Goal: Communication & Community: Answer question/provide support

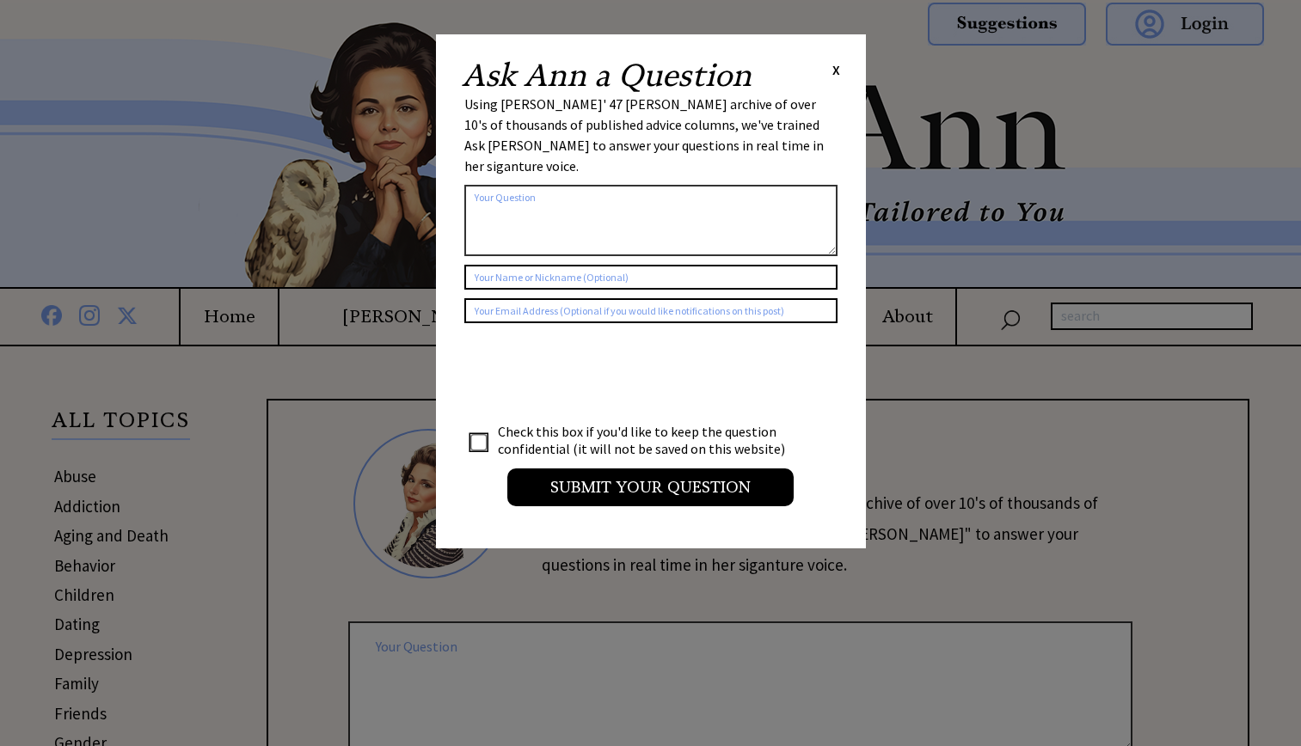
click at [838, 70] on span "X" at bounding box center [836, 69] width 8 height 17
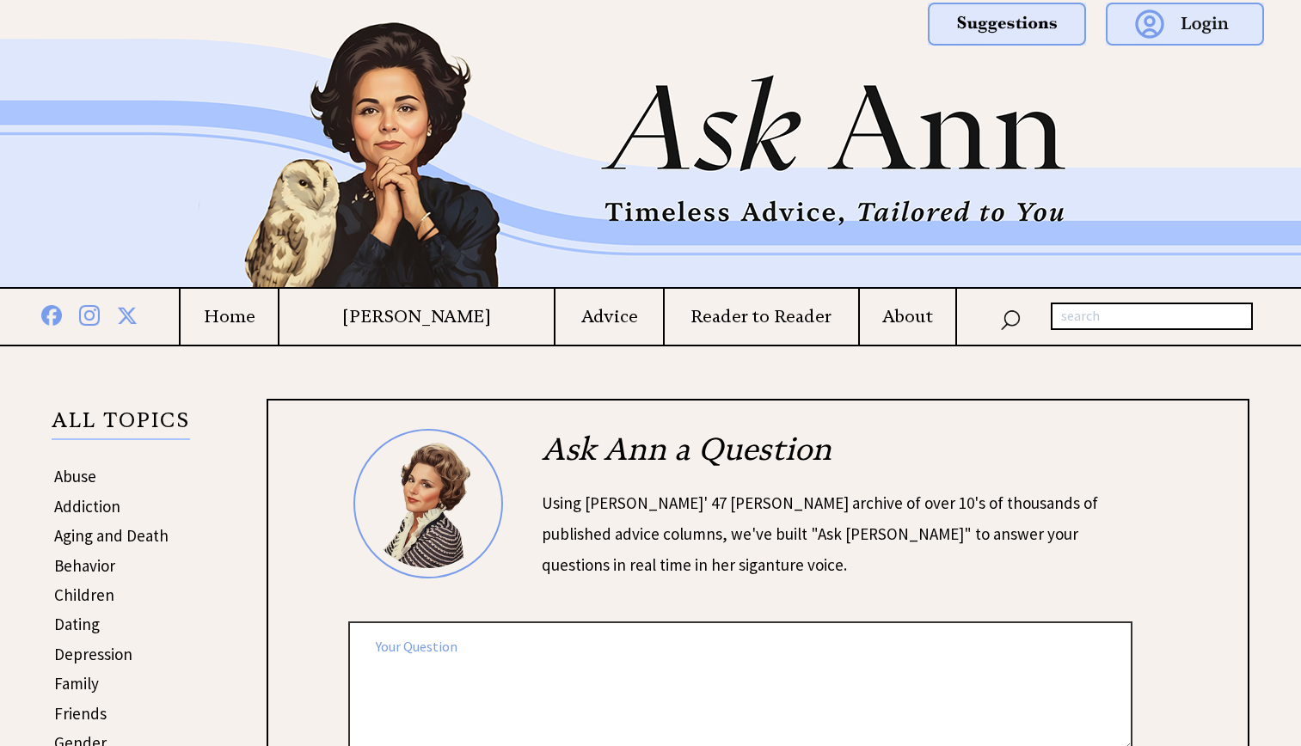
click at [615, 310] on h4 "Advice" at bounding box center [608, 316] width 107 height 21
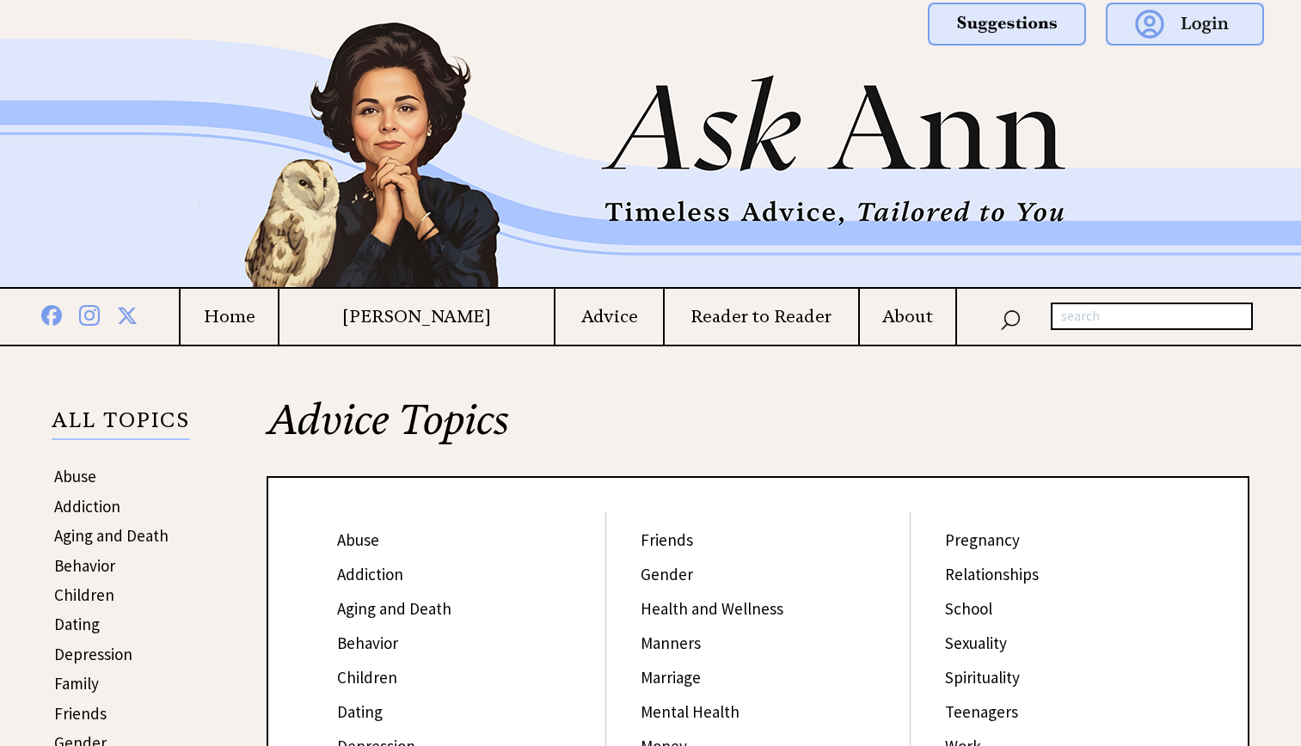
click at [412, 336] on td "[PERSON_NAME]" at bounding box center [416, 317] width 276 height 56
click at [414, 328] on td "[PERSON_NAME]" at bounding box center [416, 317] width 276 height 56
click at [466, 305] on td "[PERSON_NAME]" at bounding box center [416, 317] width 276 height 56
click at [389, 678] on link "Children" at bounding box center [367, 677] width 60 height 21
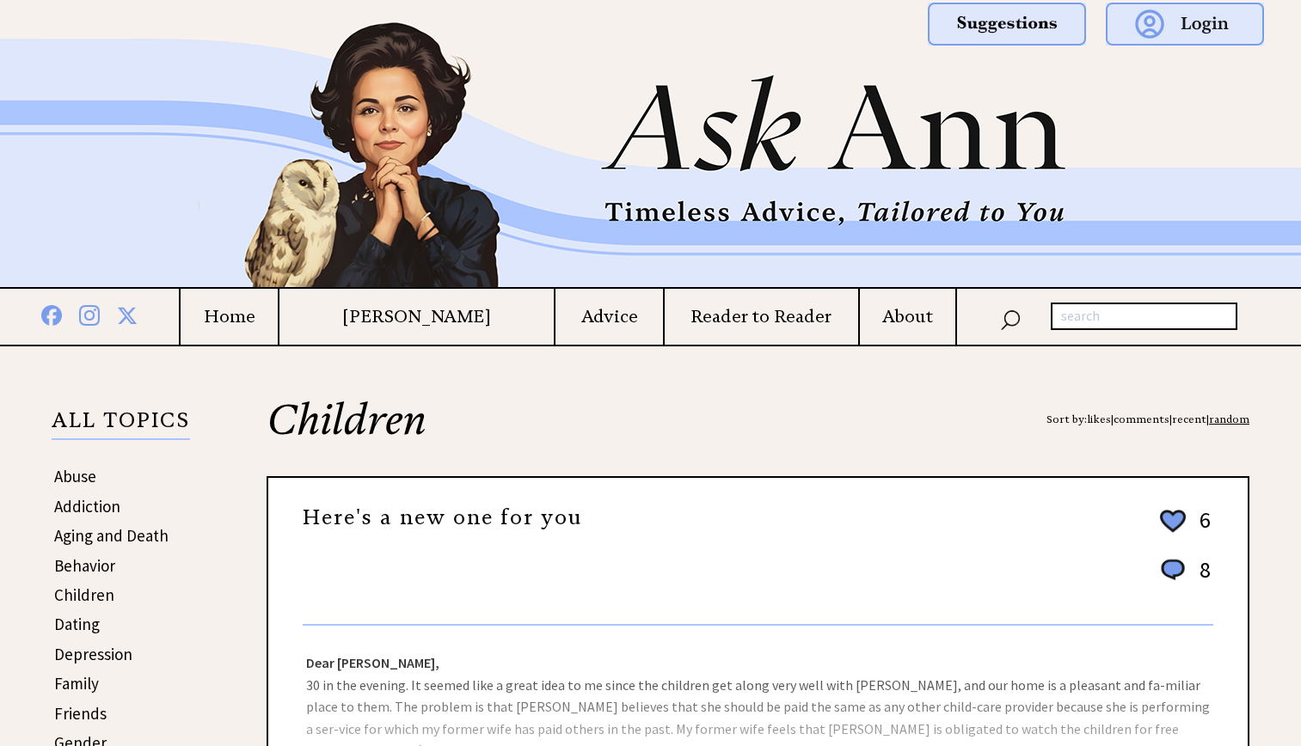
click at [467, 304] on td "[PERSON_NAME]" at bounding box center [416, 317] width 276 height 56
click at [459, 314] on h4 "[PERSON_NAME]" at bounding box center [416, 316] width 274 height 21
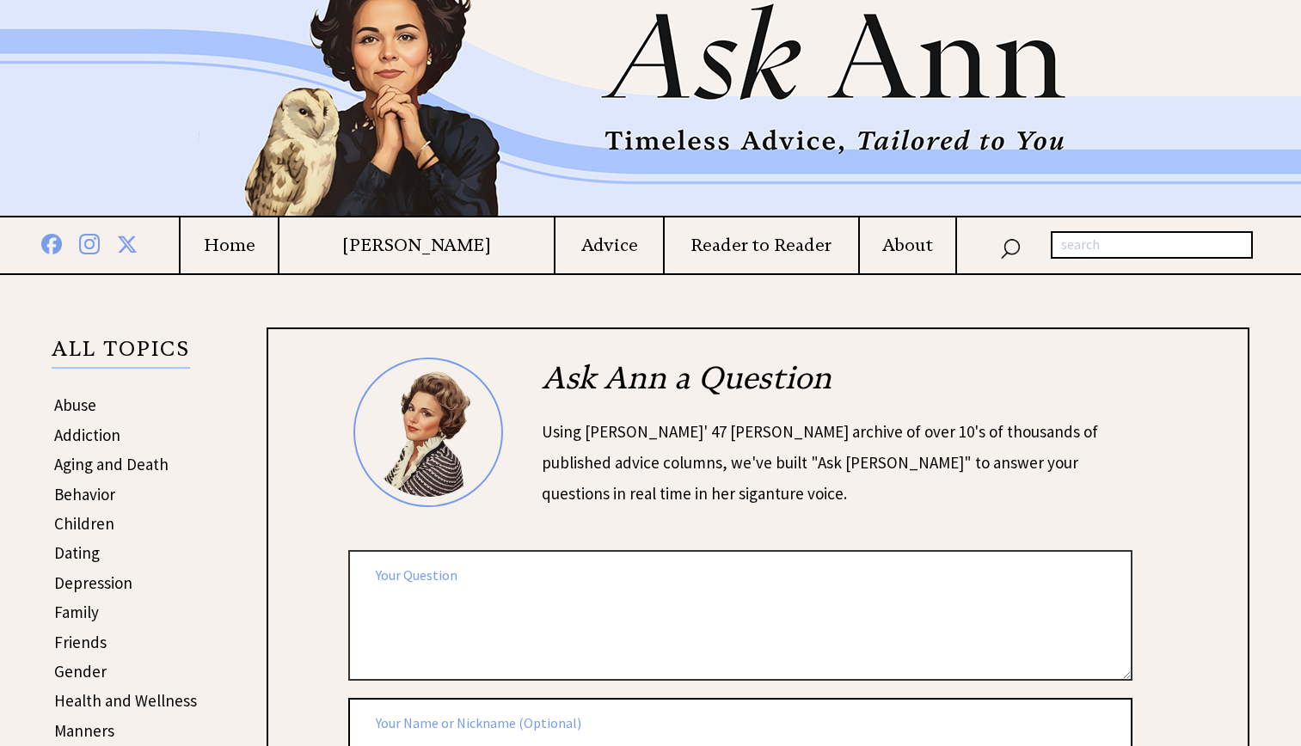
scroll to position [181, 0]
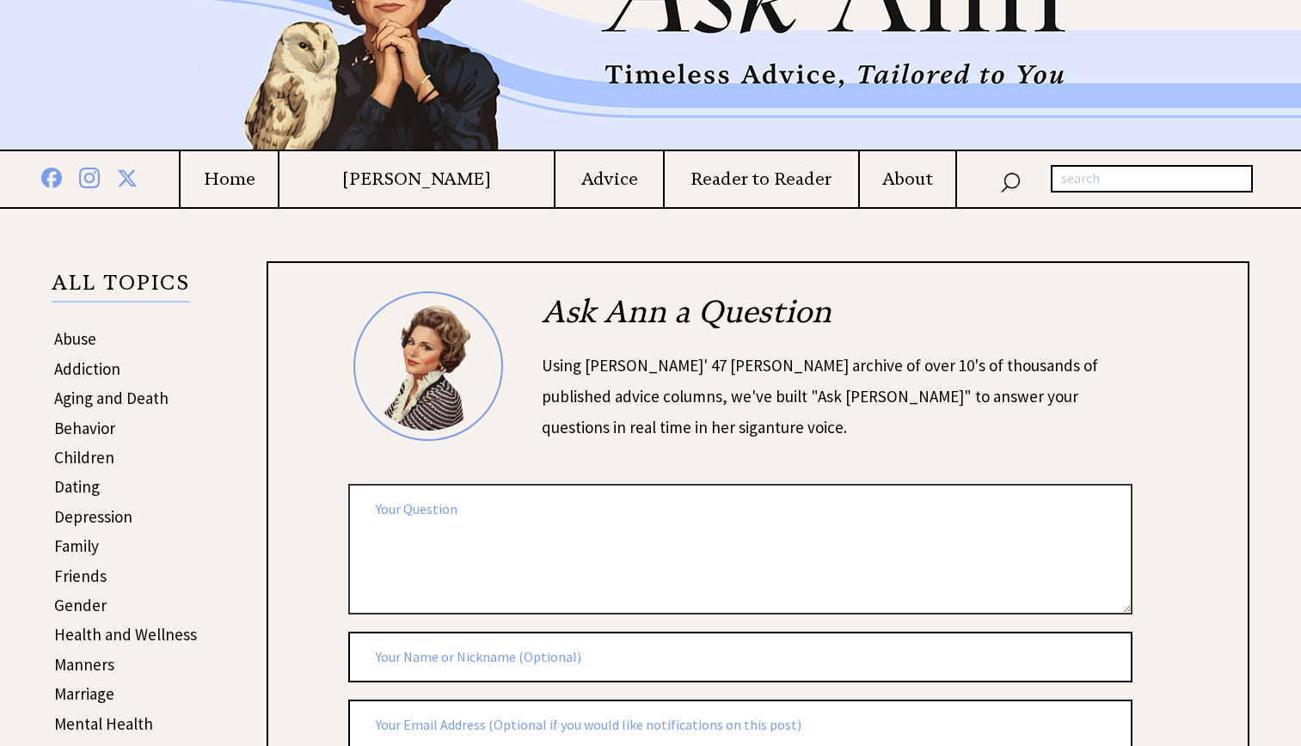
scroll to position [142, 0]
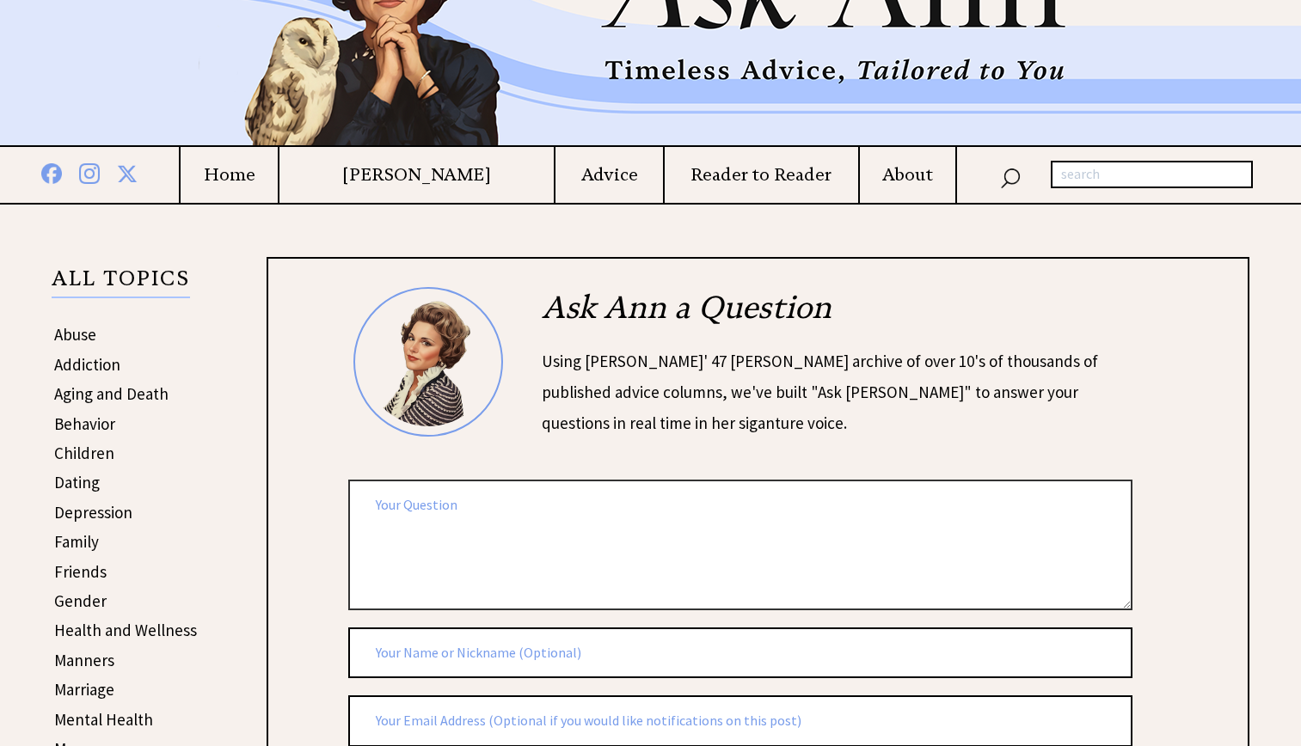
click at [371, 594] on textarea at bounding box center [740, 545] width 784 height 130
type textarea "[PERSON_NAME] 18 when his girl friend gave birth to hit he want to be a great f…"
click at [368, 665] on input "text" at bounding box center [740, 654] width 784 height 52
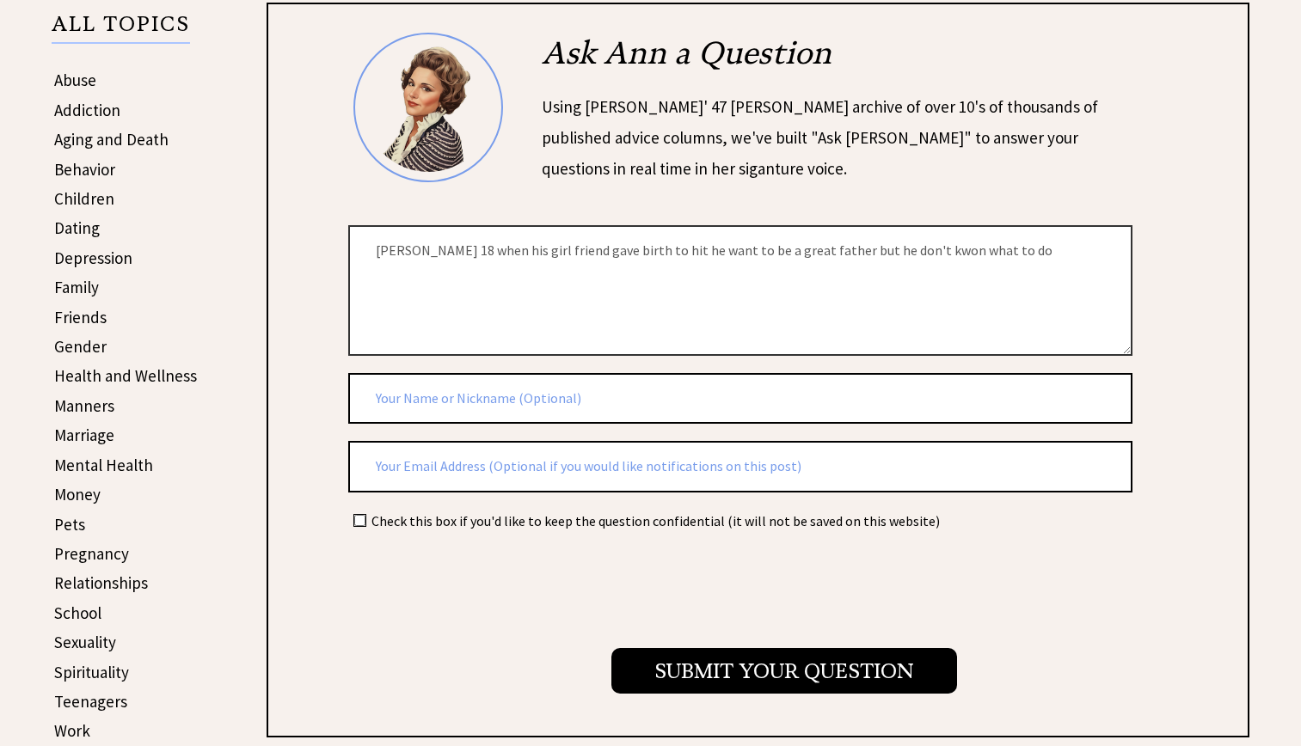
scroll to position [397, 0]
type input "nathal"
click at [381, 457] on input "text" at bounding box center [740, 466] width 784 height 52
type input "712958@student.dmschools.org"
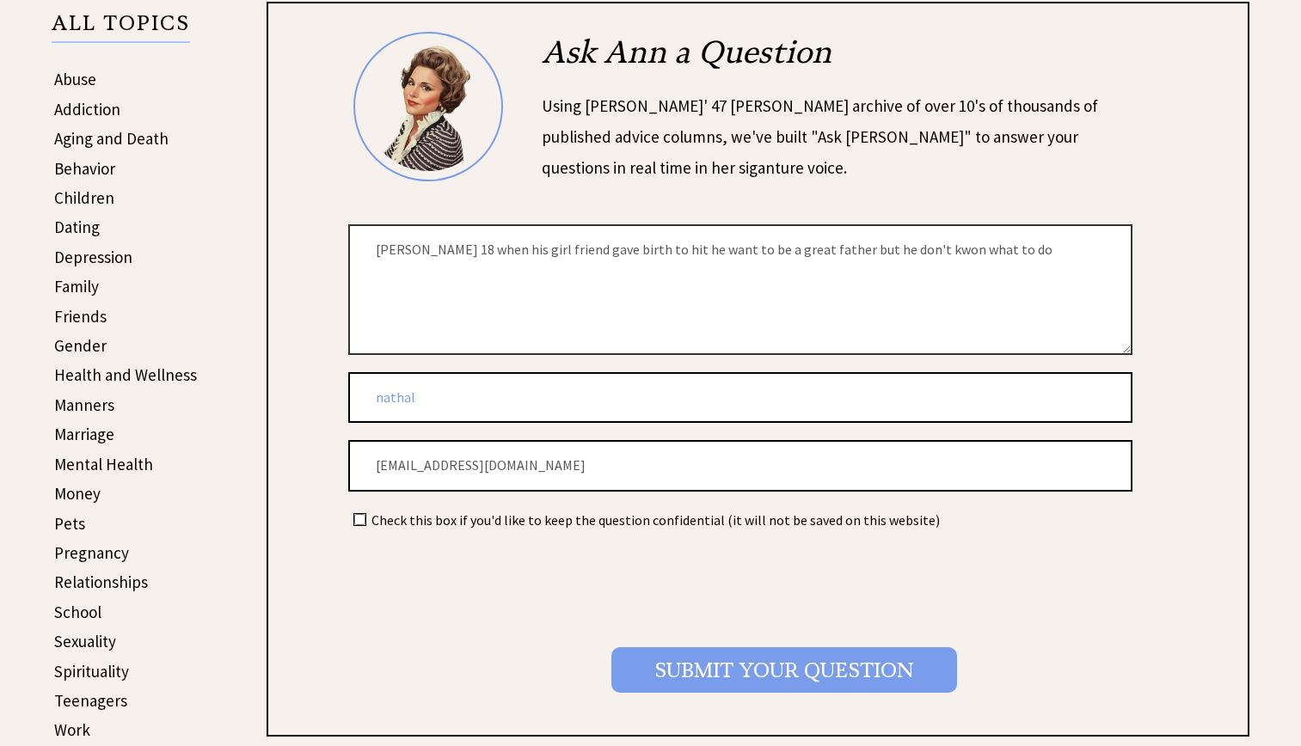
click at [888, 686] on input "Submit your Question" at bounding box center [784, 670] width 346 height 46
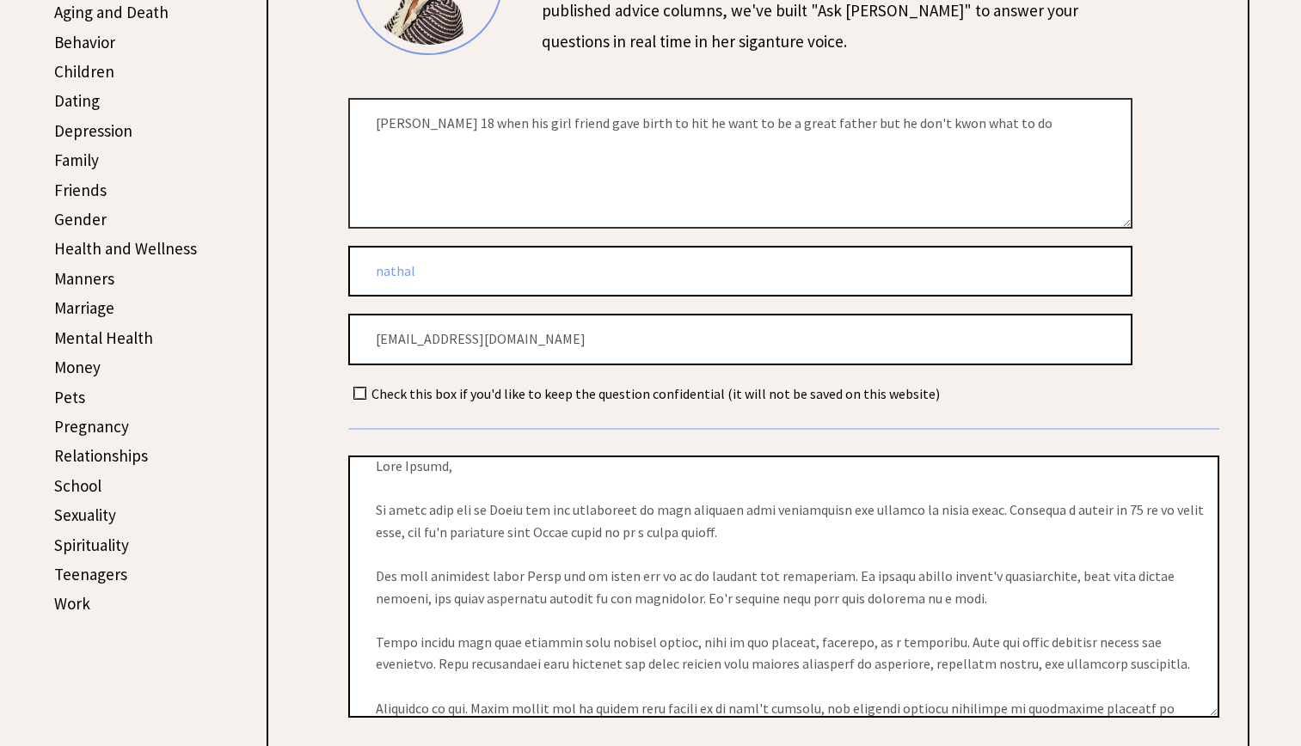
scroll to position [15, 0]
click at [1186, 634] on textarea at bounding box center [783, 587] width 871 height 262
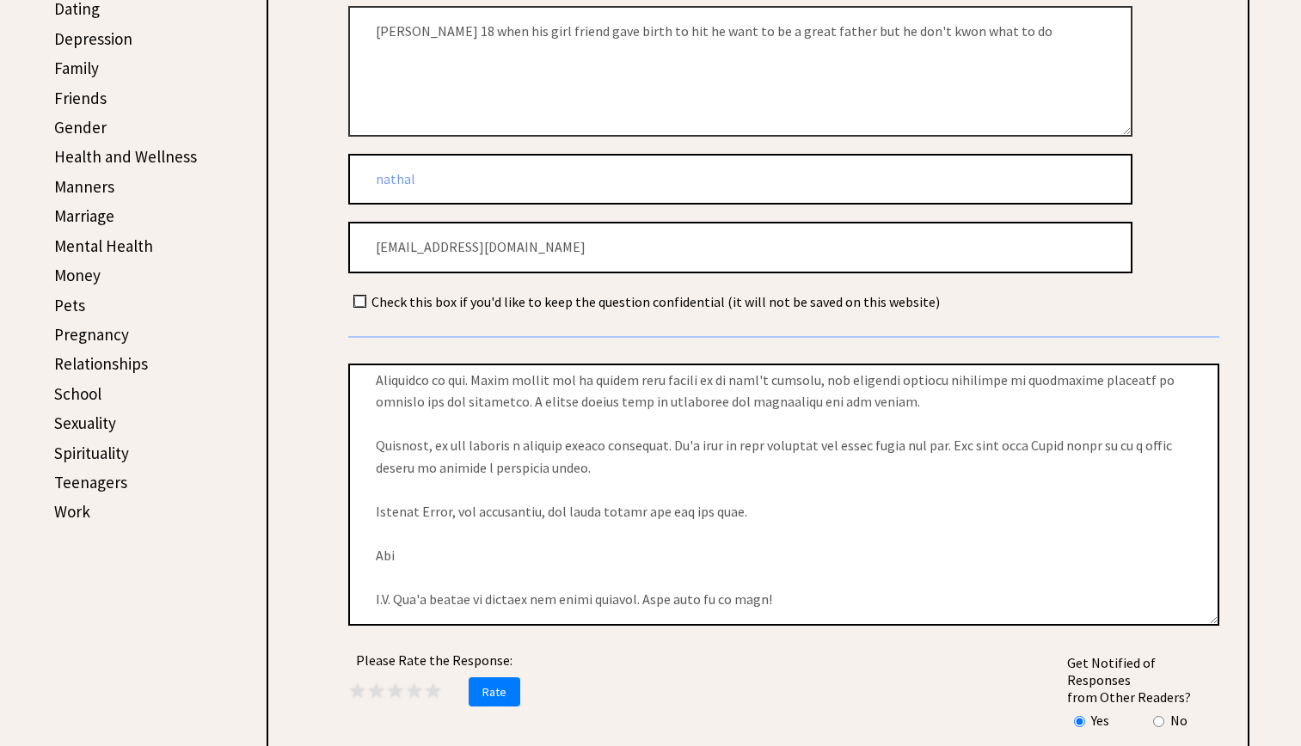
scroll to position [647, 0]
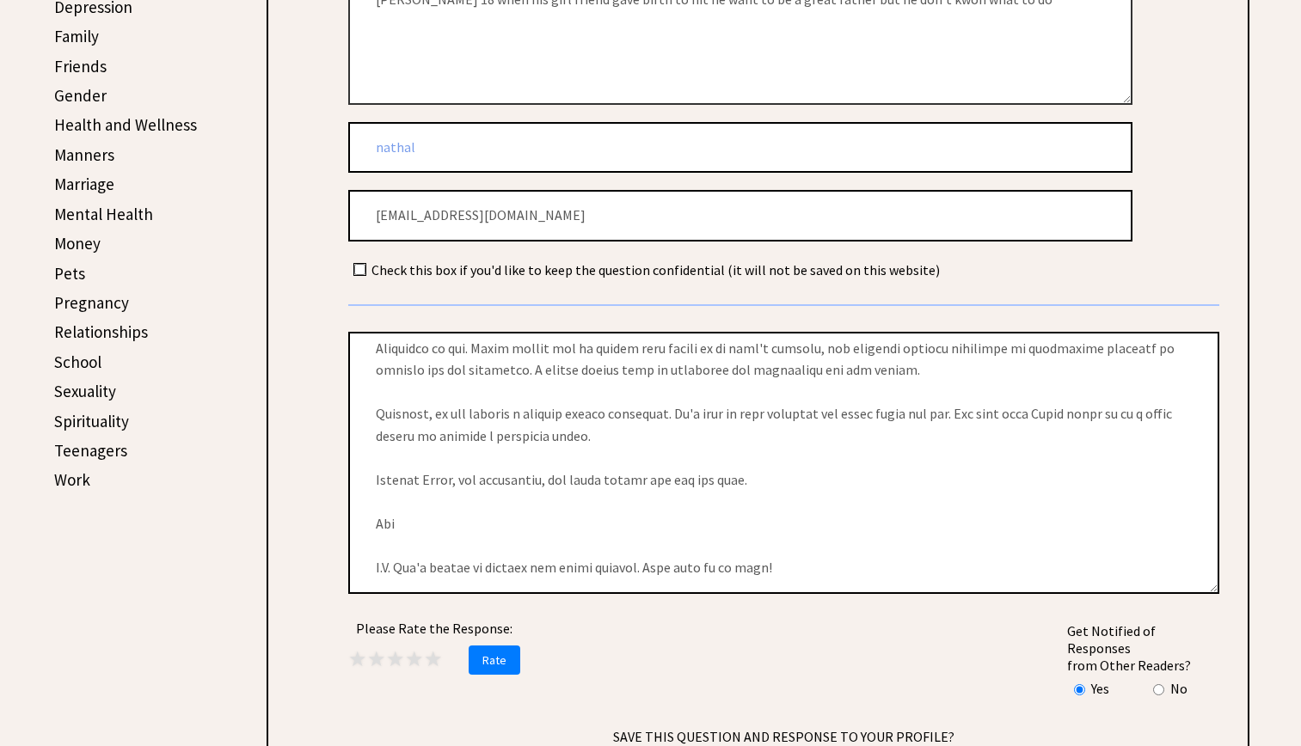
click at [1180, 534] on textarea at bounding box center [783, 463] width 871 height 262
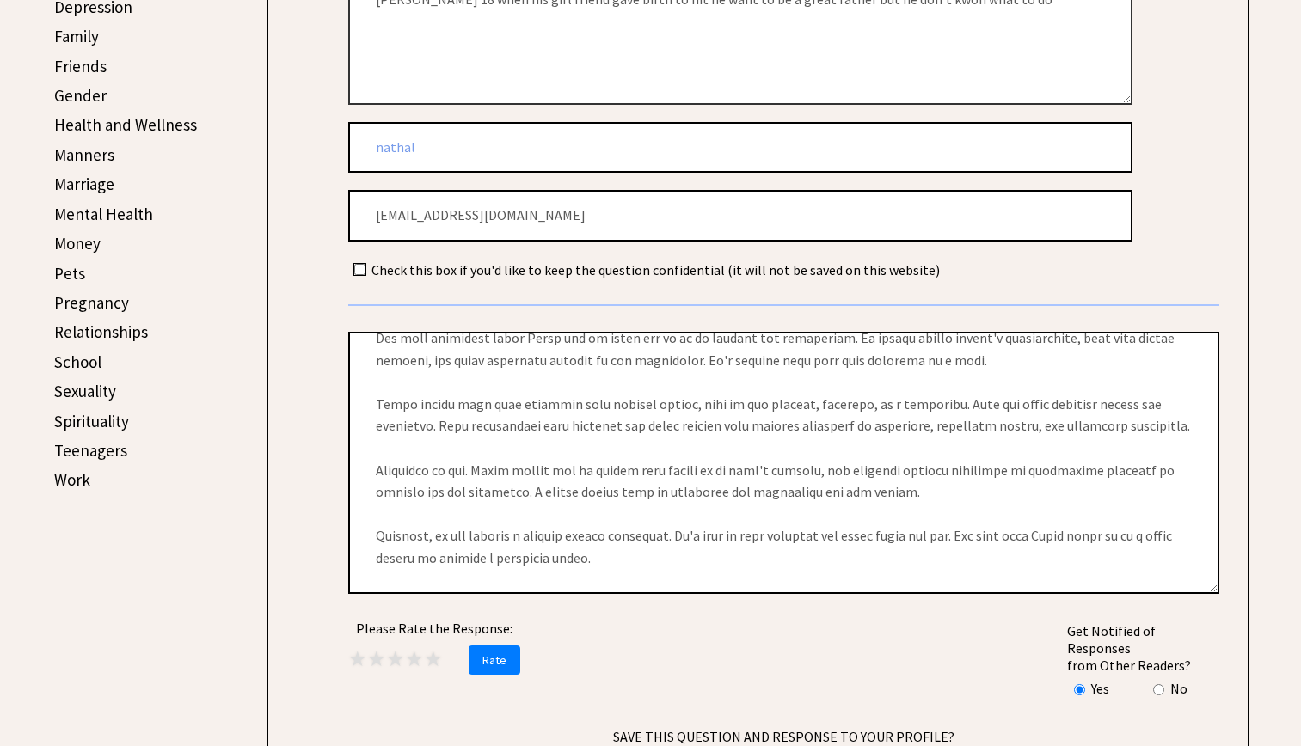
scroll to position [0, 0]
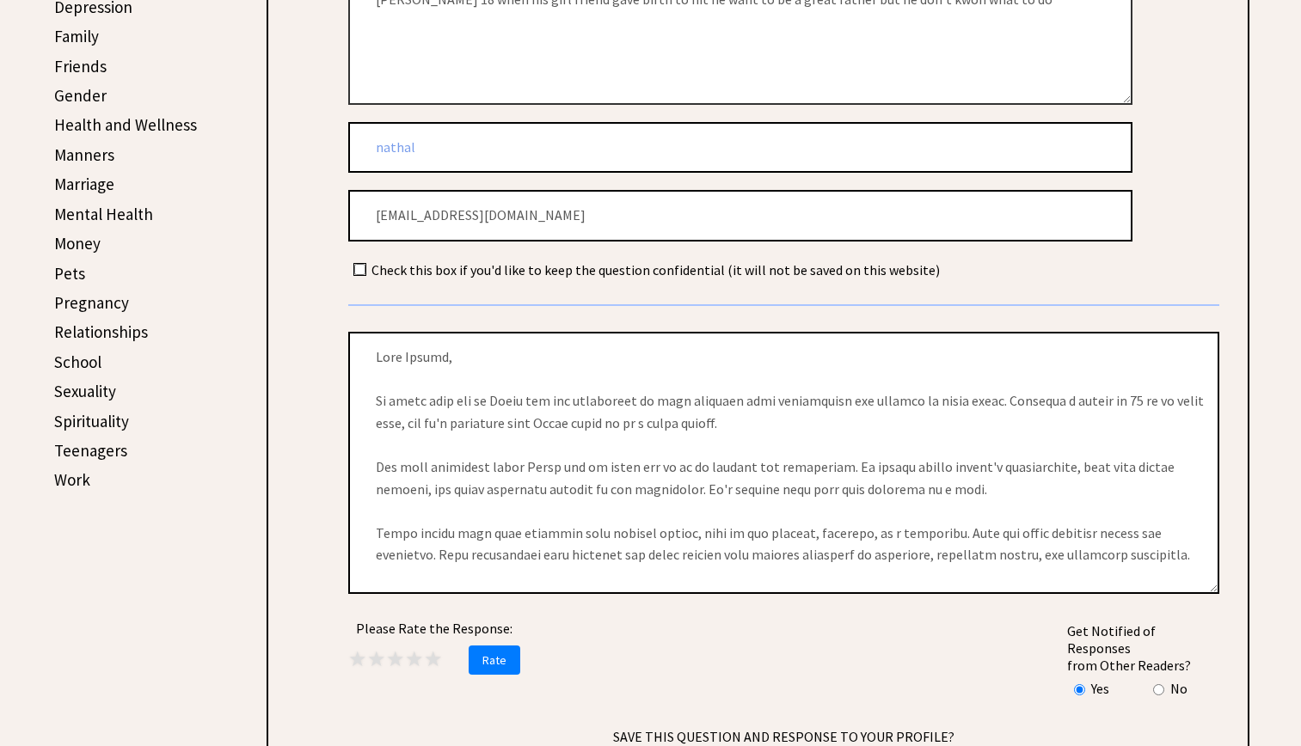
click at [1175, 542] on textarea at bounding box center [783, 463] width 871 height 262
click at [978, 671] on div "Please Rate the Response: ★ ★ ★ ★ ★ Rate Get Notified of Responses from Other R…" at bounding box center [783, 560] width 871 height 559
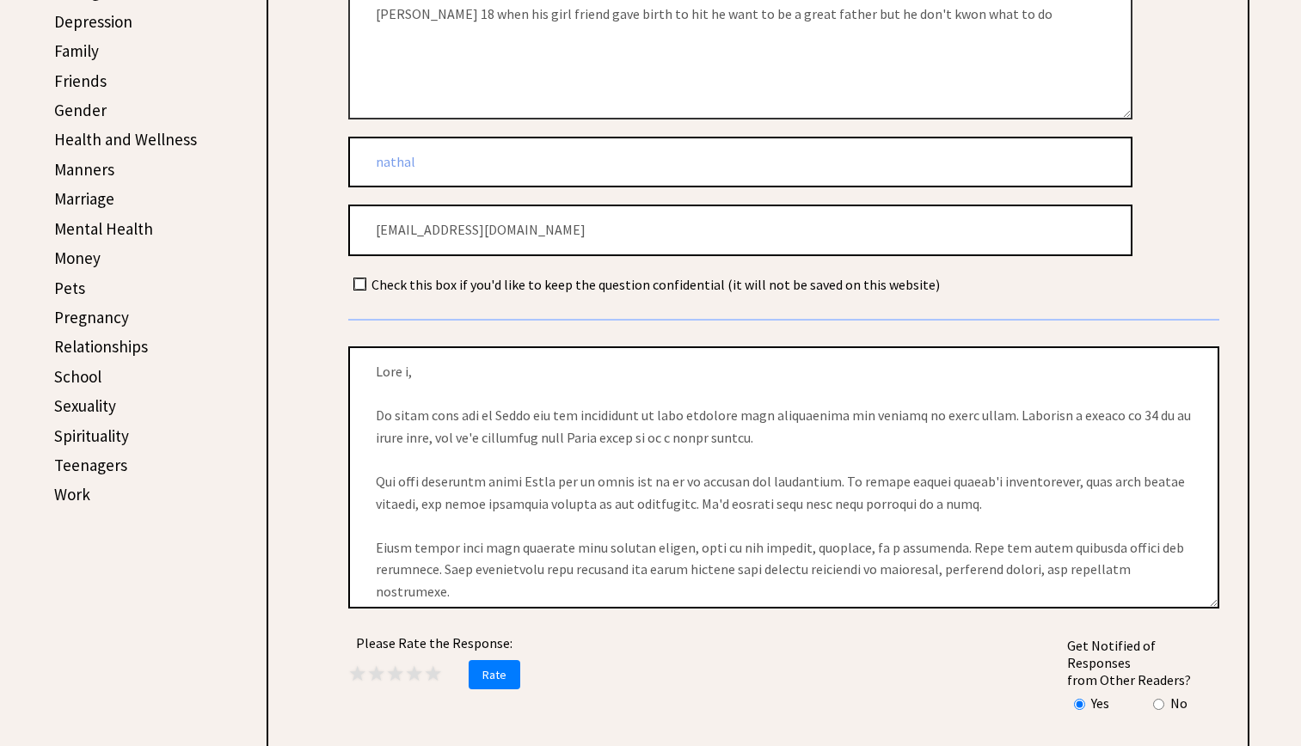
click at [405, 373] on textarea at bounding box center [783, 477] width 871 height 262
click at [410, 374] on textarea at bounding box center [783, 477] width 871 height 262
click at [414, 368] on textarea at bounding box center [783, 477] width 871 height 262
click at [521, 441] on textarea at bounding box center [783, 477] width 871 height 262
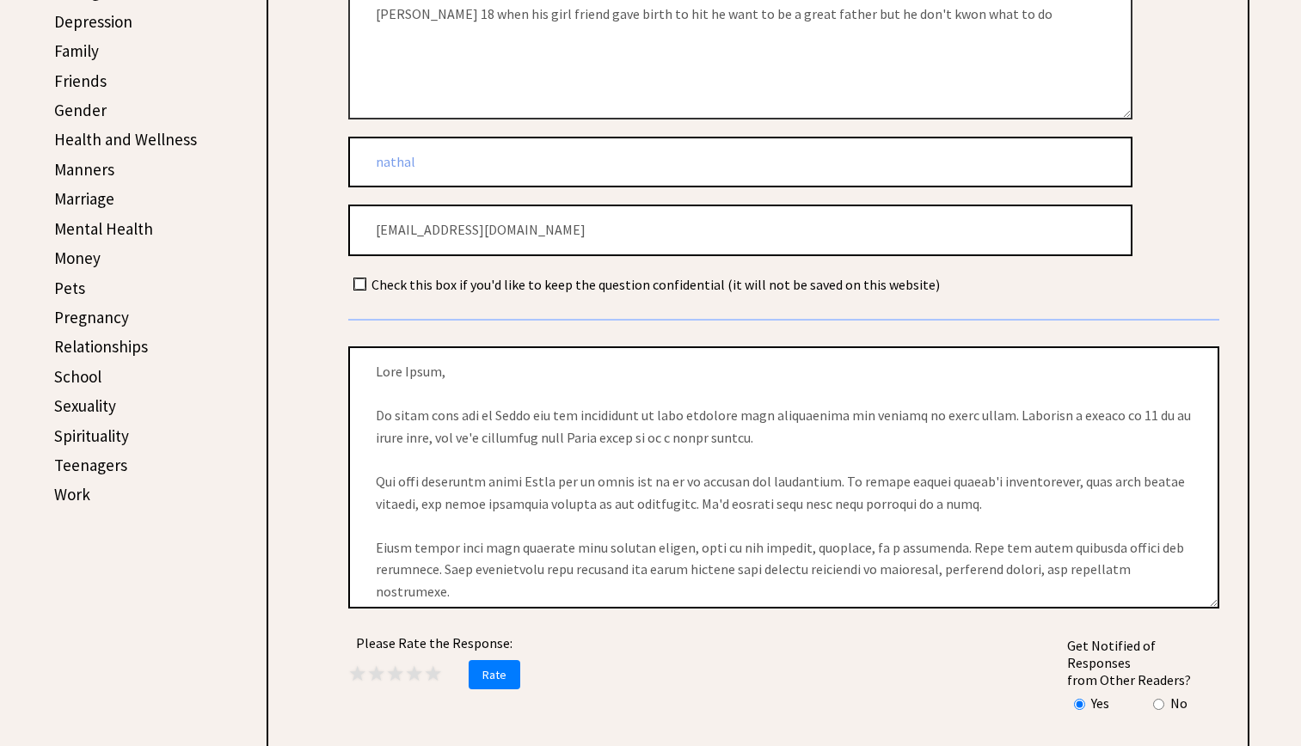
click at [728, 441] on textarea at bounding box center [783, 477] width 871 height 262
click at [877, 358] on textarea at bounding box center [783, 477] width 871 height 262
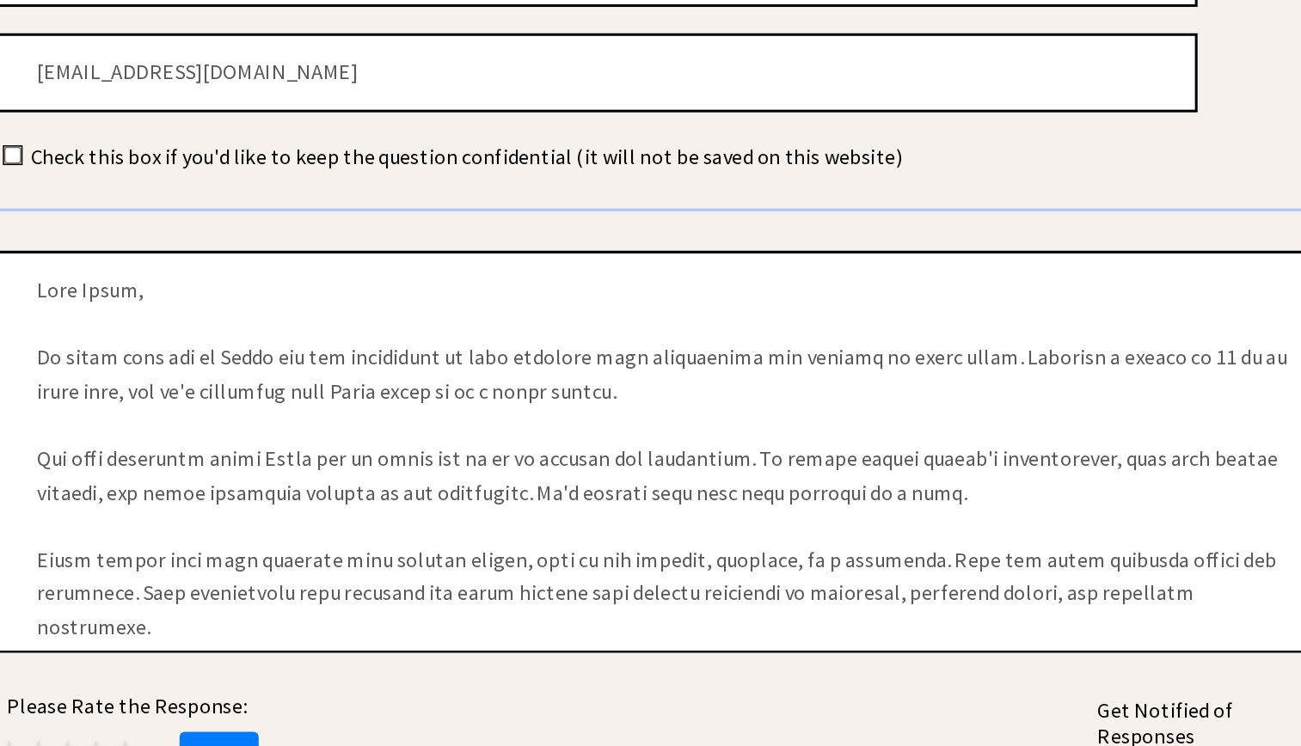
click at [356, 521] on textarea at bounding box center [783, 490] width 871 height 262
type textarea "Dear Malik, My heart goes out to Malik and his girlfriend as they navigate this…"
